Goal: Task Accomplishment & Management: Manage account settings

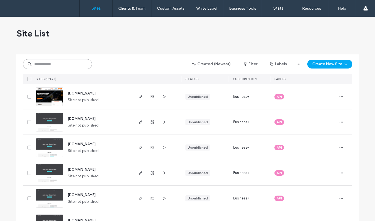
click at [57, 66] on input at bounding box center [57, 64] width 69 height 10
paste input "**********"
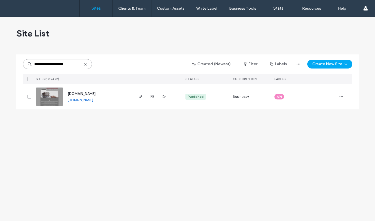
type input "**********"
click at [50, 100] on img at bounding box center [49, 107] width 27 height 38
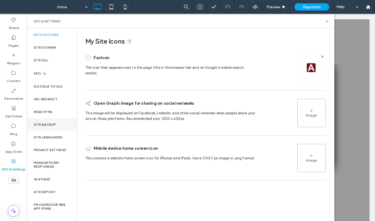
click at [45, 123] on label "Site Backup" at bounding box center [45, 125] width 22 height 4
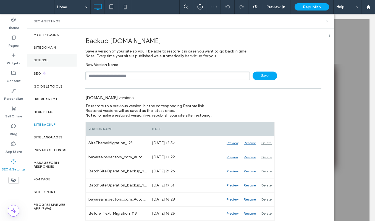
click at [42, 56] on div "Site SSL" at bounding box center [52, 60] width 50 height 13
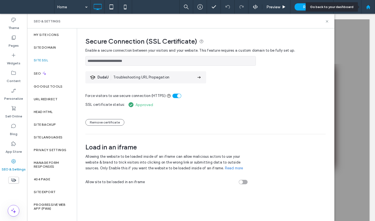
click at [369, 9] on use at bounding box center [368, 7] width 4 height 4
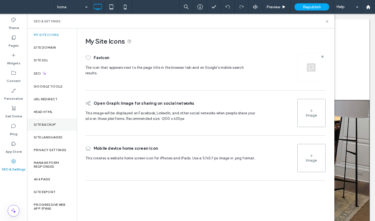
click at [46, 123] on label "Site Backup" at bounding box center [45, 125] width 22 height 4
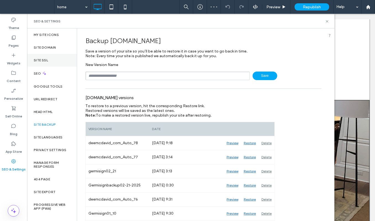
click at [45, 60] on label "Site SSL" at bounding box center [41, 60] width 14 height 4
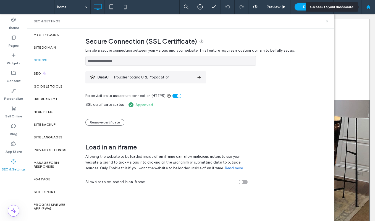
click at [366, 8] on icon at bounding box center [368, 7] width 5 height 5
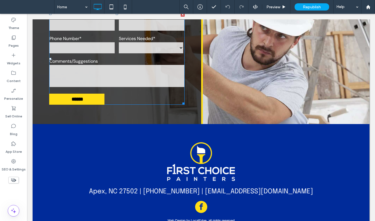
scroll to position [1264, 0]
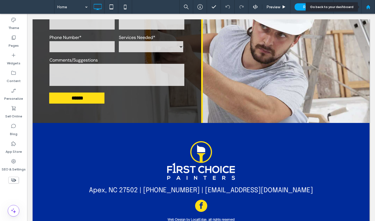
click at [368, 7] on use at bounding box center [368, 7] width 4 height 4
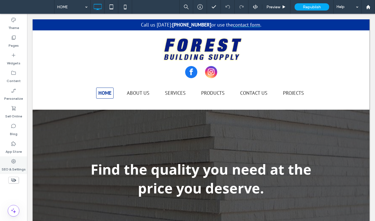
click at [14, 169] on label "SEO & Settings" at bounding box center [14, 168] width 24 height 8
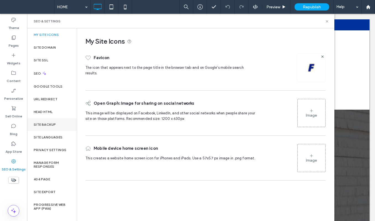
click at [43, 124] on label "Site Backup" at bounding box center [45, 125] width 22 height 4
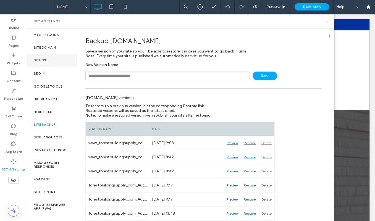
click at [44, 60] on label "Site SSL" at bounding box center [41, 60] width 14 height 4
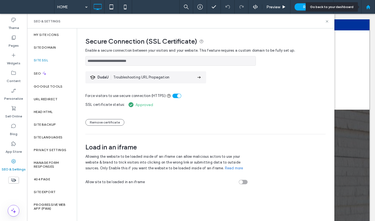
click at [367, 6] on use at bounding box center [368, 7] width 4 height 4
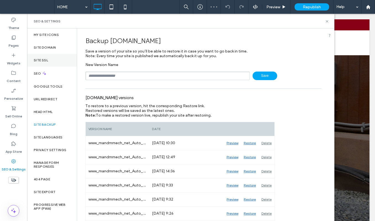
click at [41, 62] on label "Site SSL" at bounding box center [41, 60] width 14 height 4
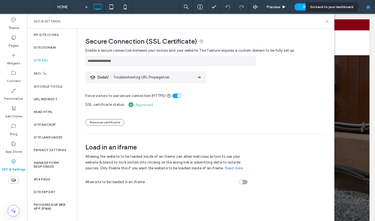
click at [369, 7] on use at bounding box center [368, 7] width 4 height 4
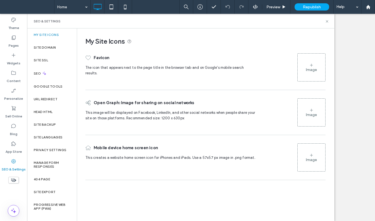
click at [47, 123] on label "Site Backup" at bounding box center [45, 125] width 22 height 4
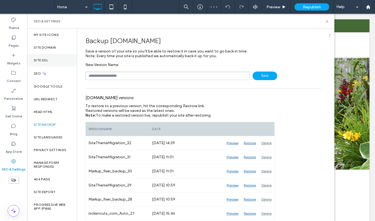
click at [43, 61] on label "Site SSL" at bounding box center [41, 60] width 14 height 4
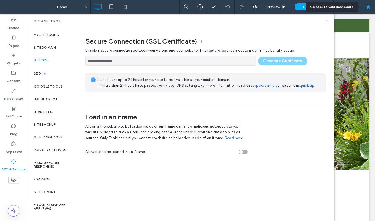
click at [366, 8] on use at bounding box center [368, 7] width 4 height 4
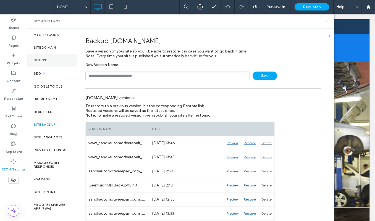
click at [42, 61] on label "Site SSL" at bounding box center [41, 60] width 14 height 4
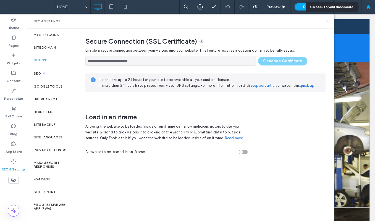
click at [370, 9] on icon at bounding box center [368, 7] width 5 height 5
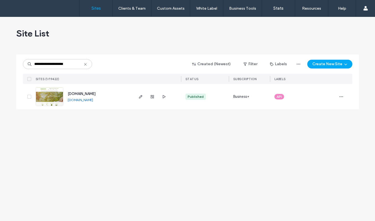
type input "**********"
click at [49, 97] on img at bounding box center [49, 107] width 27 height 38
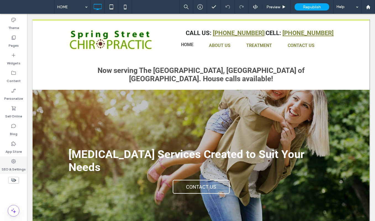
click at [14, 168] on label "SEO & Settings" at bounding box center [14, 168] width 24 height 8
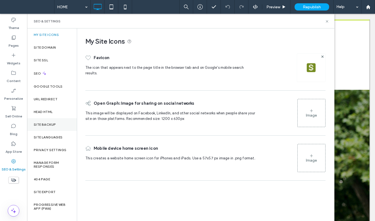
click at [43, 123] on label "Site Backup" at bounding box center [45, 125] width 22 height 4
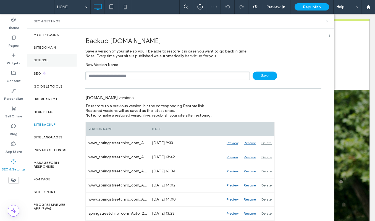
click at [42, 57] on div "Site SSL" at bounding box center [52, 60] width 50 height 13
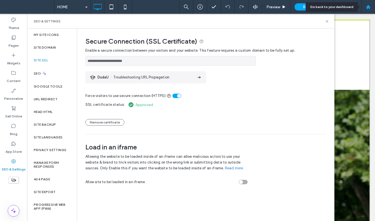
click at [367, 6] on use at bounding box center [368, 7] width 4 height 4
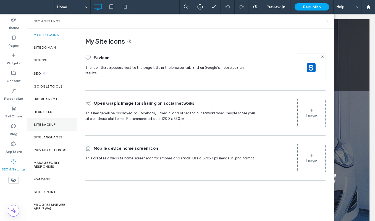
click at [43, 124] on label "Site Backup" at bounding box center [45, 125] width 22 height 4
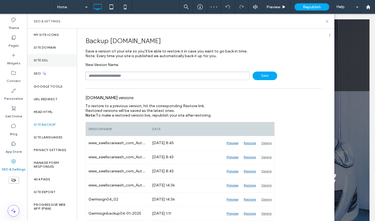
click at [43, 59] on label "Site SSL" at bounding box center [41, 60] width 14 height 4
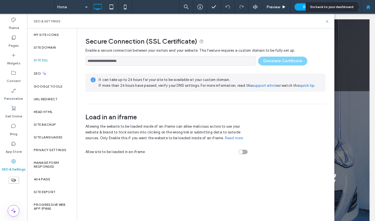
click at [369, 6] on use at bounding box center [368, 7] width 4 height 4
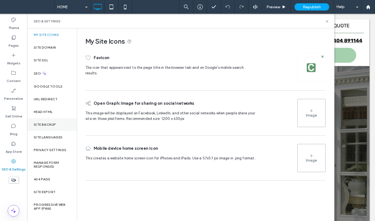
click at [45, 126] on label "Site Backup" at bounding box center [45, 125] width 22 height 4
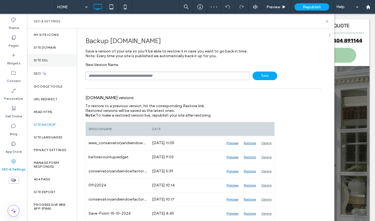
click at [42, 58] on label "Site SSL" at bounding box center [41, 60] width 14 height 4
